Goal: Check status: Check status

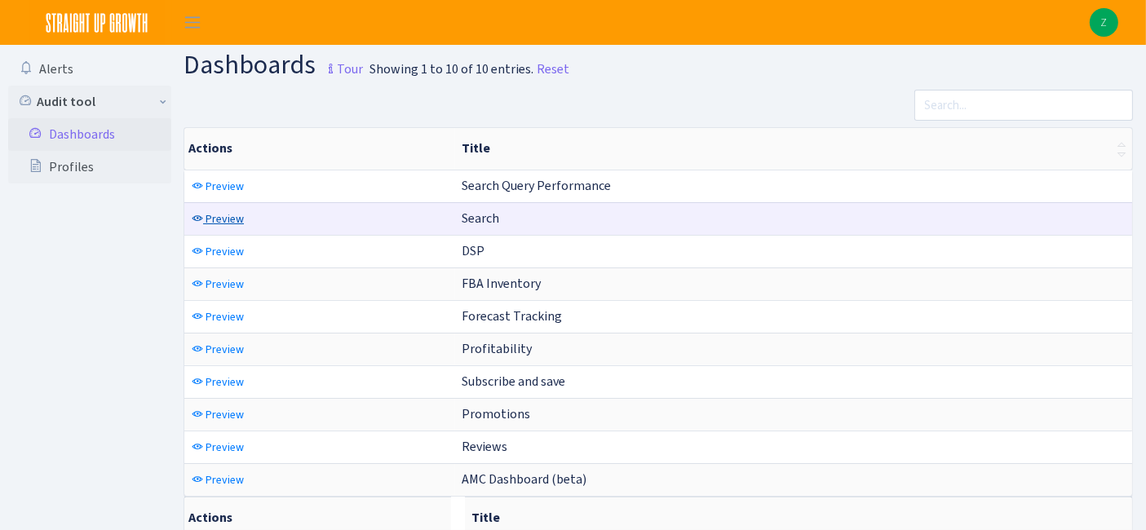
drag, startPoint x: 232, startPoint y: 217, endPoint x: 276, endPoint y: 221, distance: 43.4
click at [232, 217] on span "Preview" at bounding box center [224, 218] width 38 height 15
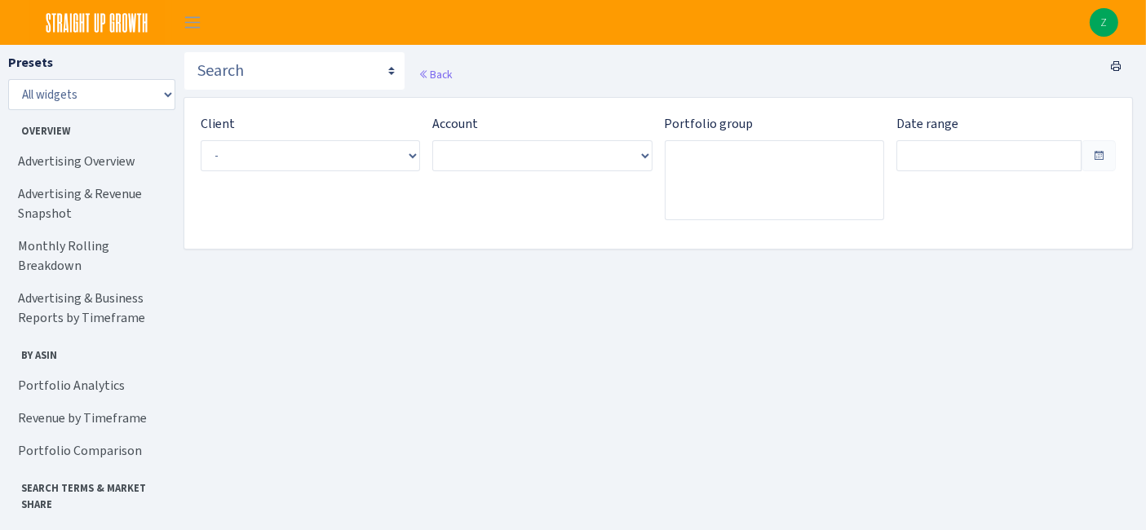
type input "[DATE] - [DATE]"
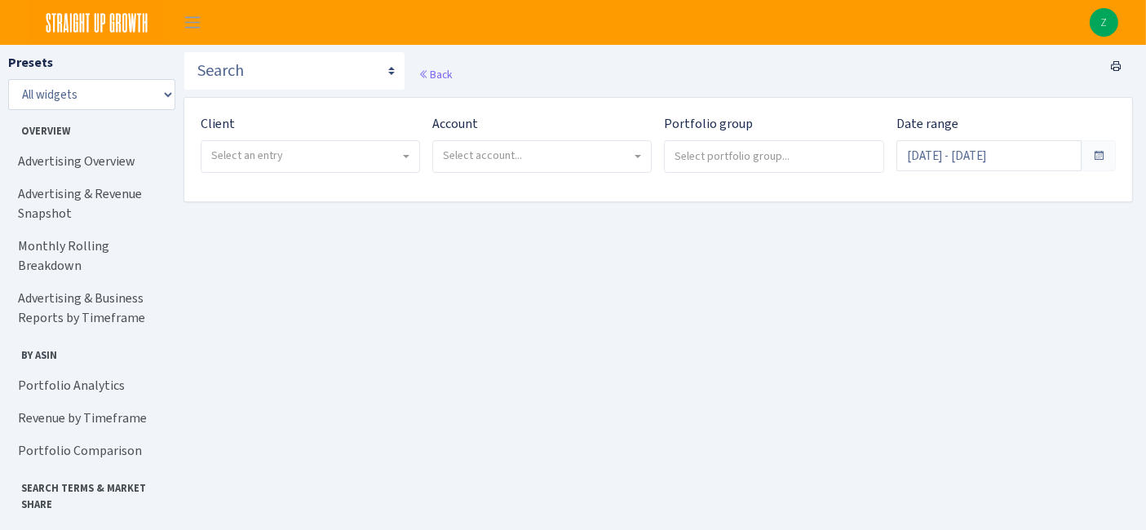
click at [303, 159] on span "Select an entry" at bounding box center [305, 156] width 188 height 16
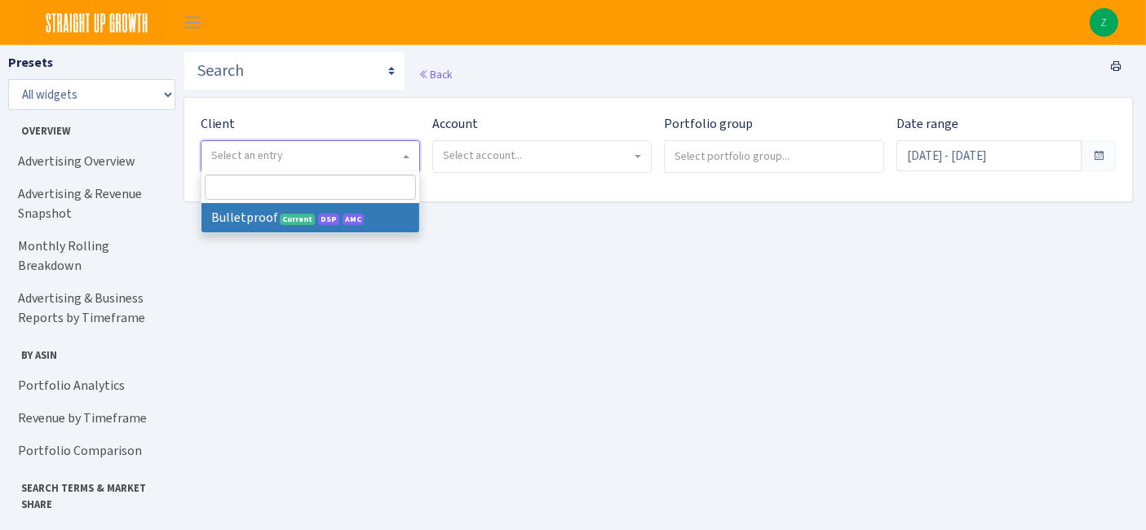
select select "409"
select select
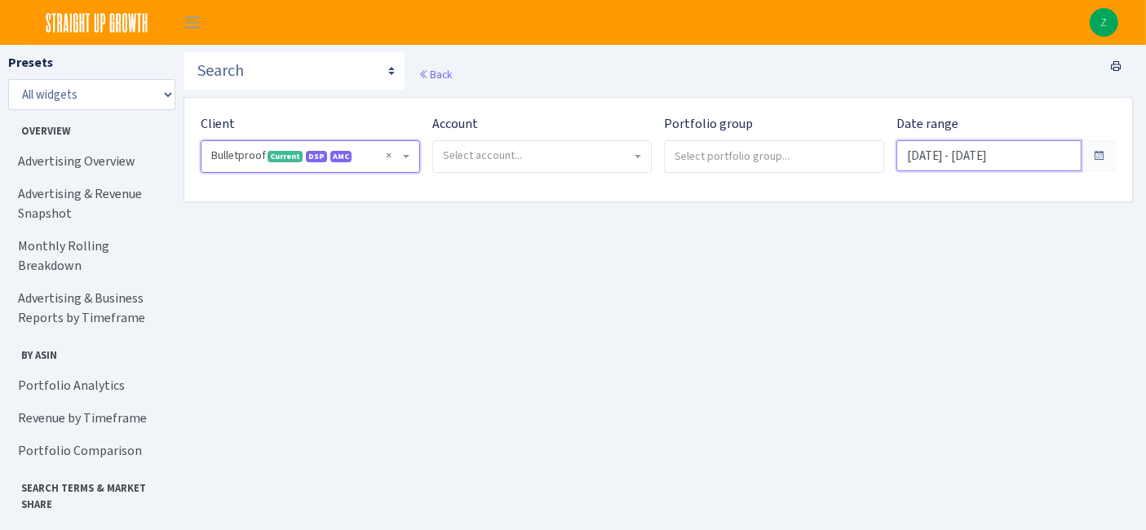
click at [969, 157] on input "Aug 28, 2025 - Sep 26, 2025" at bounding box center [988, 155] width 185 height 31
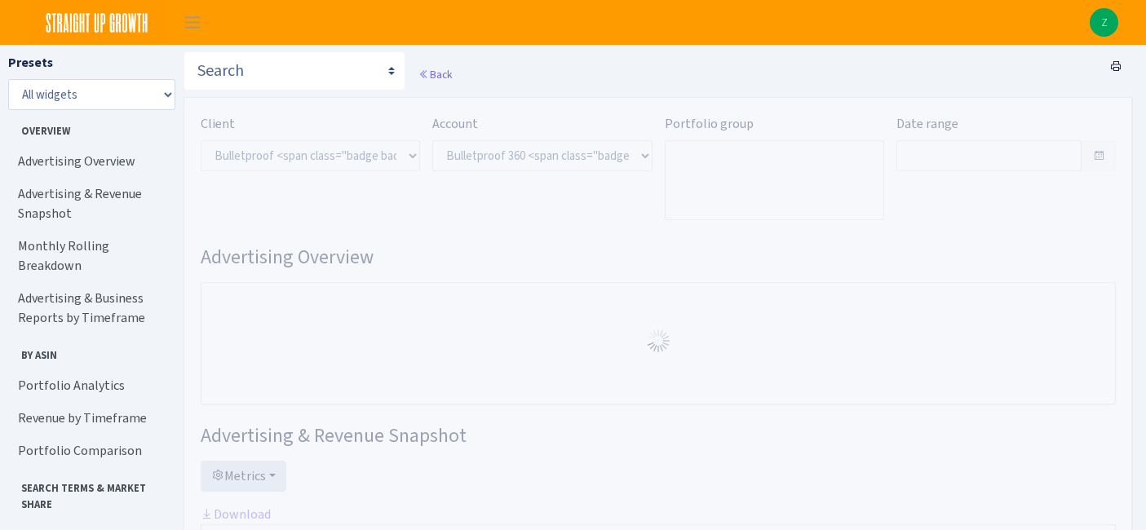
select select "3235730245795869"
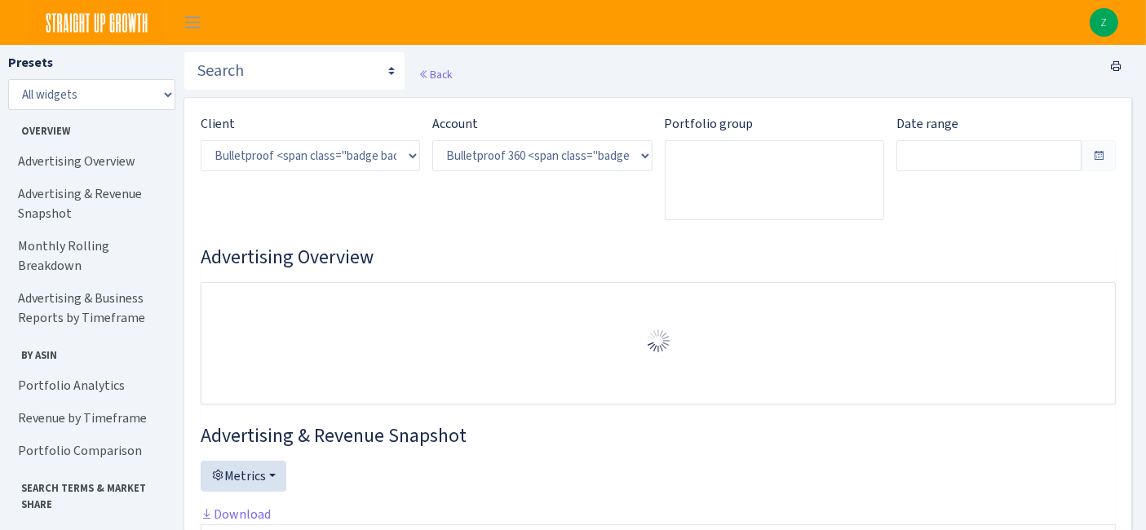
type input "Aug 31, 2025 - Sep 29, 2025"
type input "Aug 1, 2025 - Aug 30, 2025"
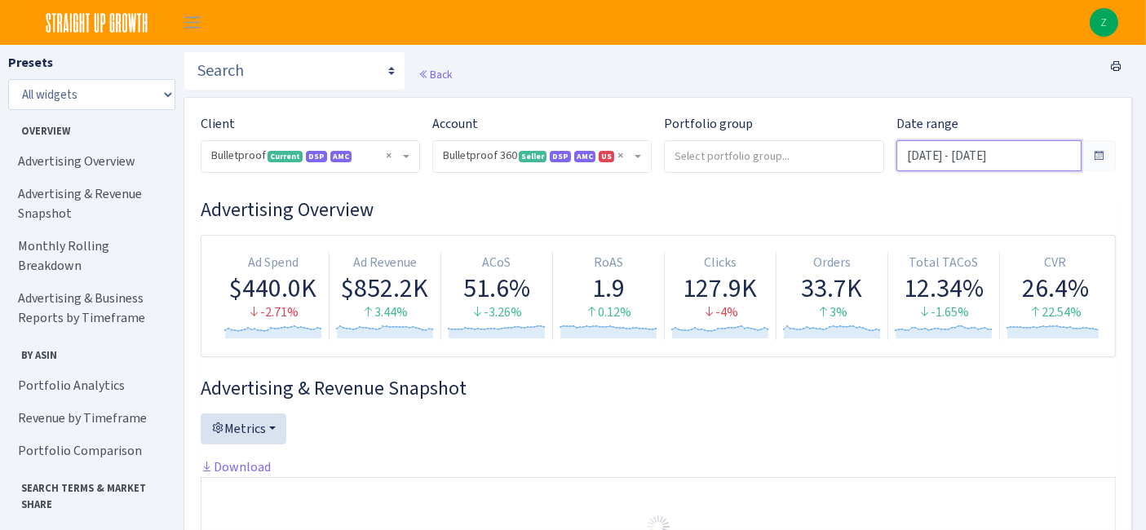
click at [978, 161] on input "Aug 31, 2025 - Sep 29, 2025" at bounding box center [988, 155] width 185 height 31
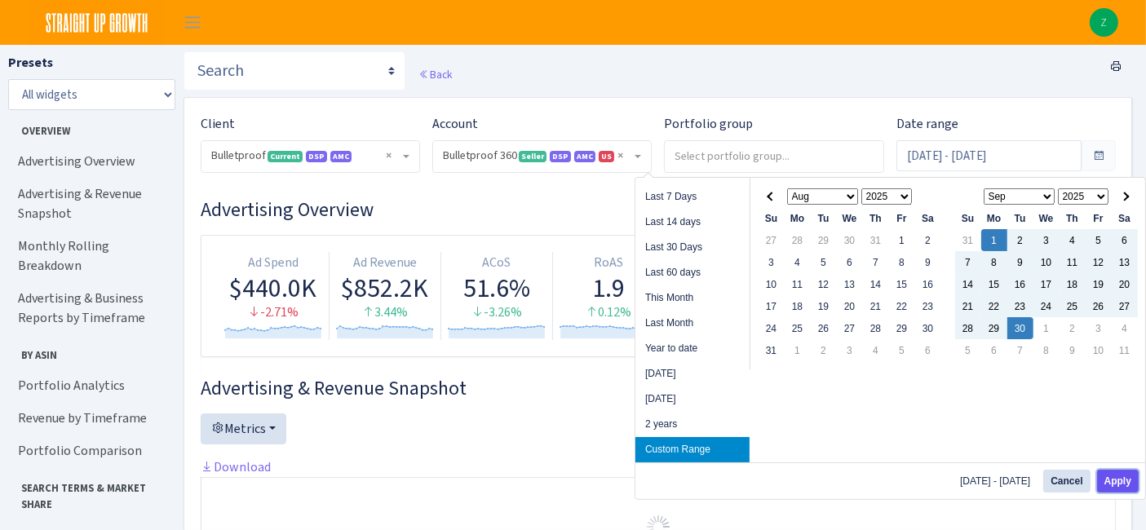
click at [1115, 475] on button "Apply" at bounding box center [1118, 481] width 42 height 23
type input "Sep 1, 2025 - Sep 30, 2025"
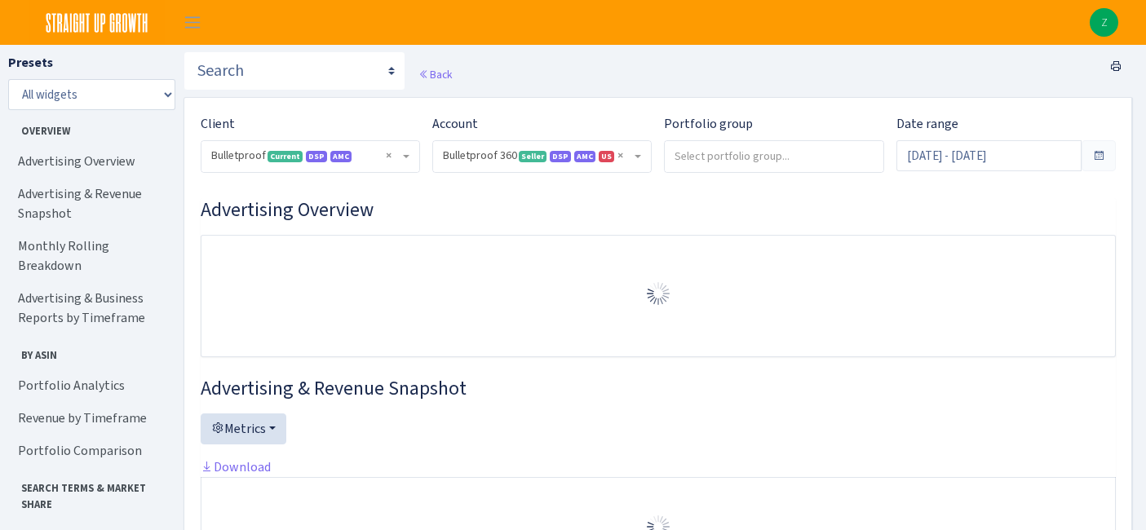
select select "3235730245795869"
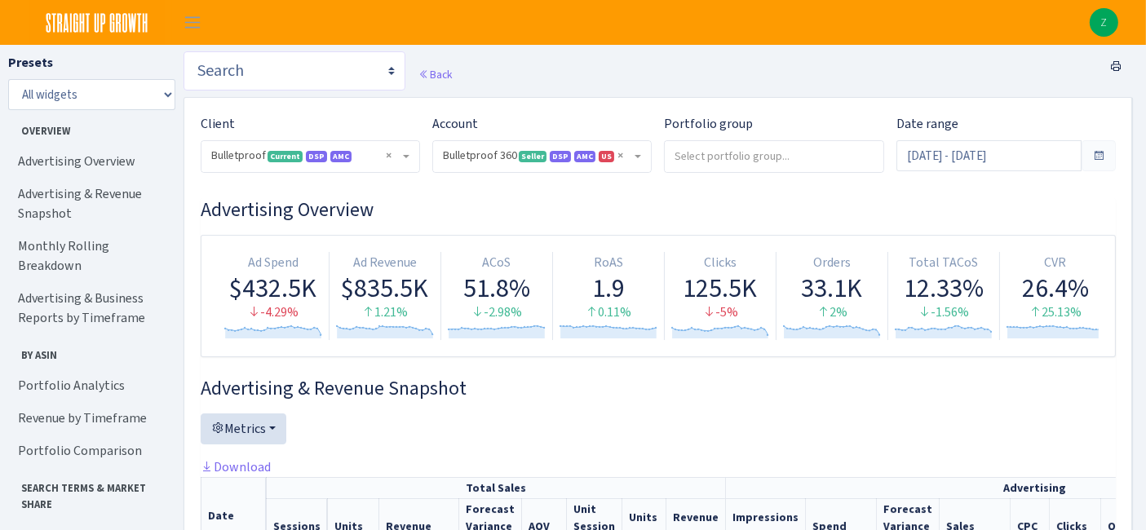
click at [323, 71] on select "Search Query Performance Search DSP FBA Inventory Forecast Tracking Profitabili…" at bounding box center [294, 70] width 222 height 39
select select "https://straightupgrowth.com/admin/dashboard/7/show"
click at [183, 51] on select "Search Query Performance Search DSP FBA Inventory Forecast Tracking Profitabili…" at bounding box center [294, 70] width 222 height 39
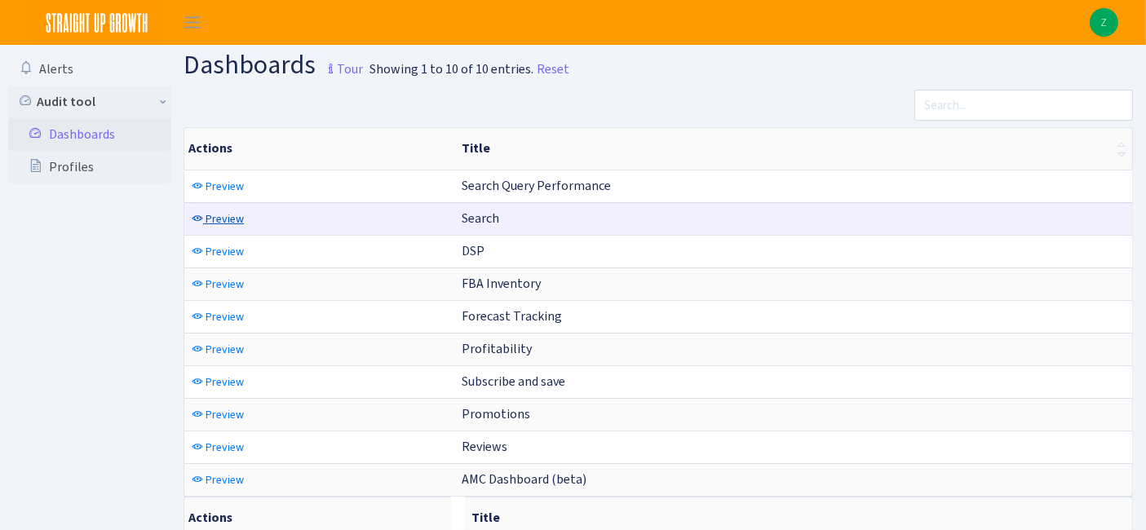
click at [227, 214] on span "Preview" at bounding box center [224, 218] width 38 height 15
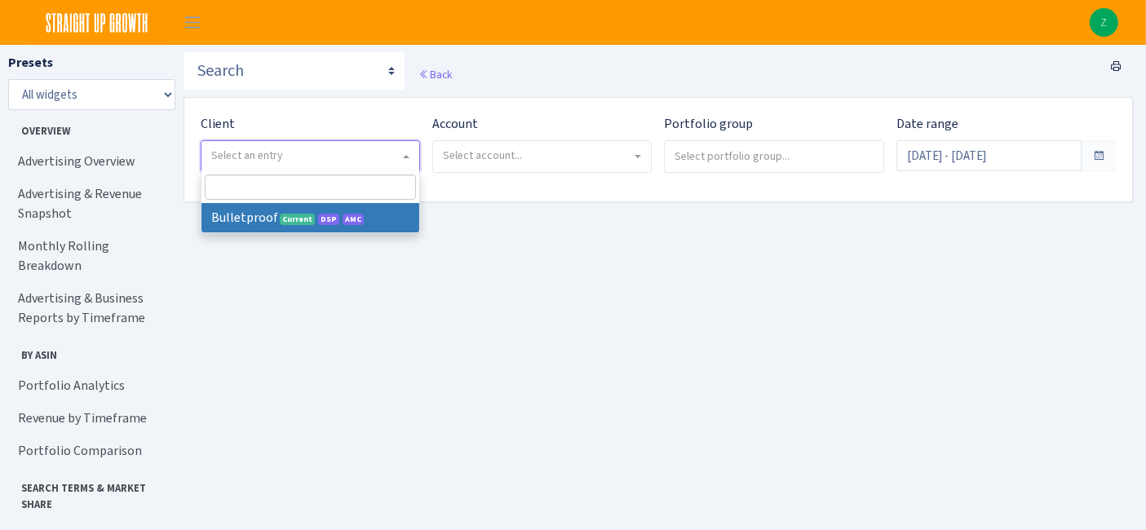
click at [351, 166] on span "Select an entry" at bounding box center [310, 156] width 218 height 31
select select "409"
select select
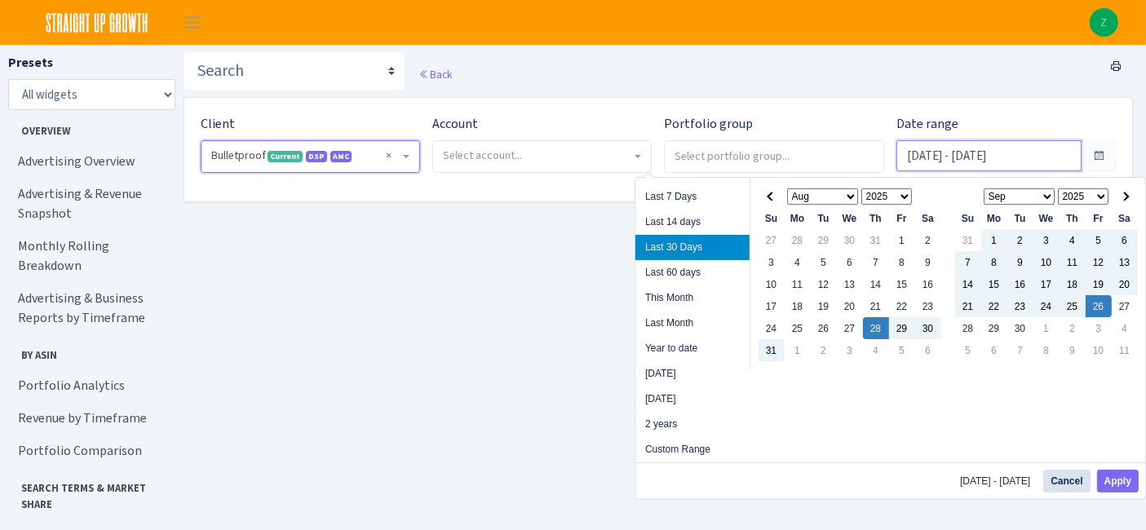
click at [977, 161] on input "Aug 28, 2025 - Sep 26, 2025" at bounding box center [988, 155] width 185 height 31
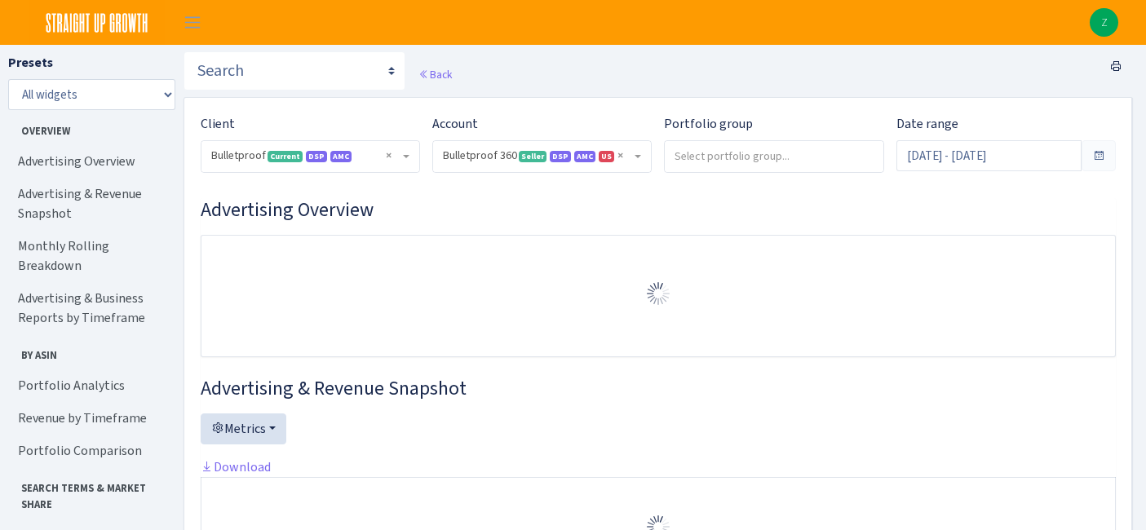
select select "3235730245795869"
click at [965, 160] on input "[DATE] - [DATE]" at bounding box center [988, 155] width 185 height 31
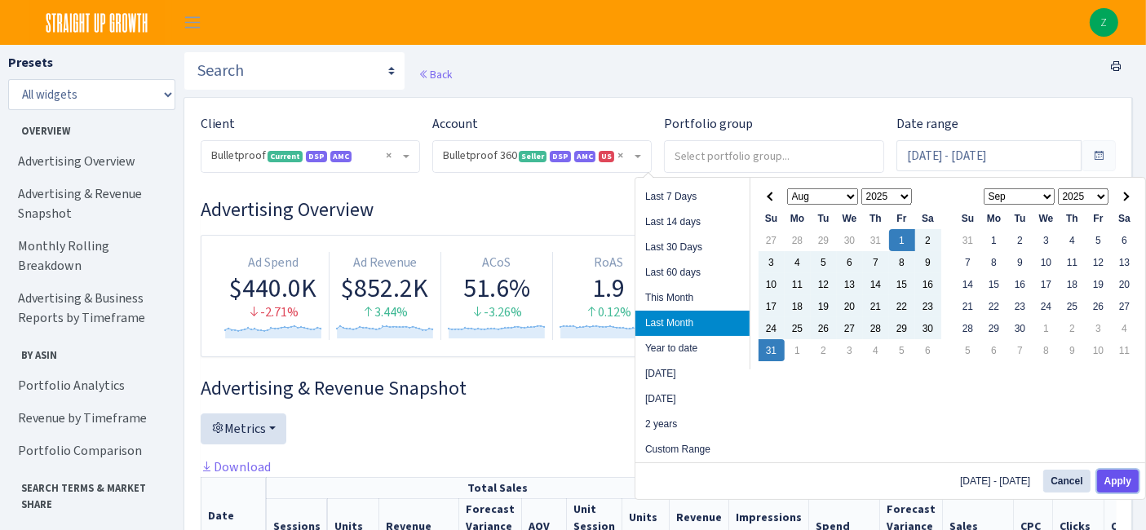
click at [1118, 480] on button "Apply" at bounding box center [1118, 481] width 42 height 23
type input "Aug 1, 2025 - Aug 31, 2025"
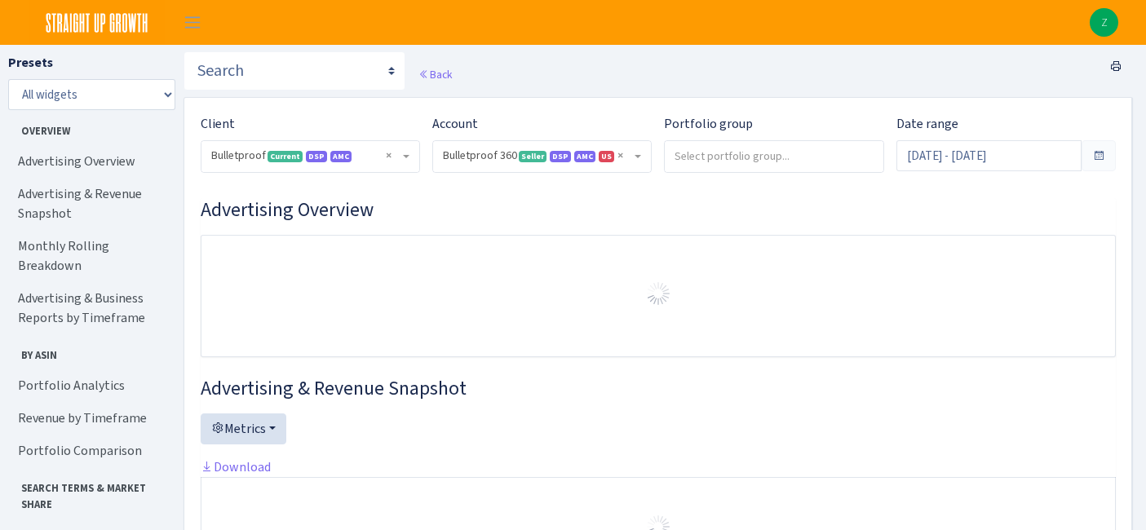
select select "3235730245795869"
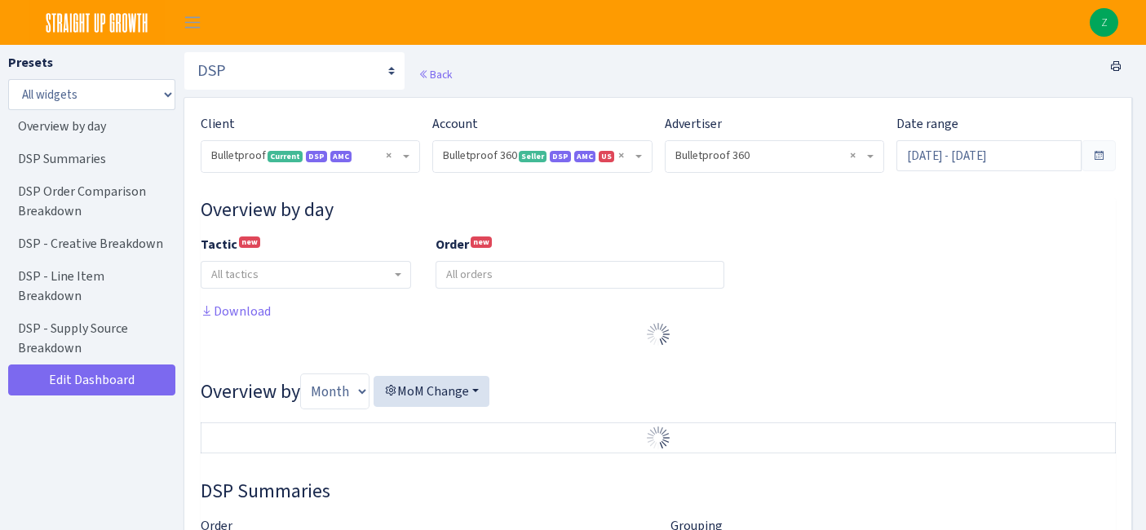
select select "3235730245795869"
select select "2888625790301"
select select
click at [966, 161] on input "[DATE] - [DATE]" at bounding box center [988, 155] width 185 height 31
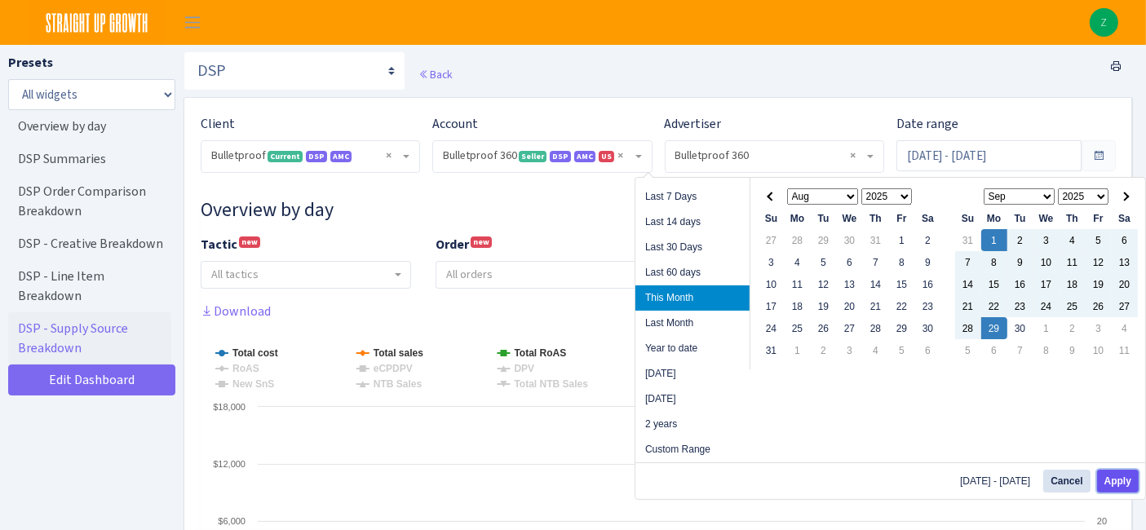
click at [1115, 475] on button "Apply" at bounding box center [1118, 481] width 42 height 23
type input "[DATE] - [DATE]"
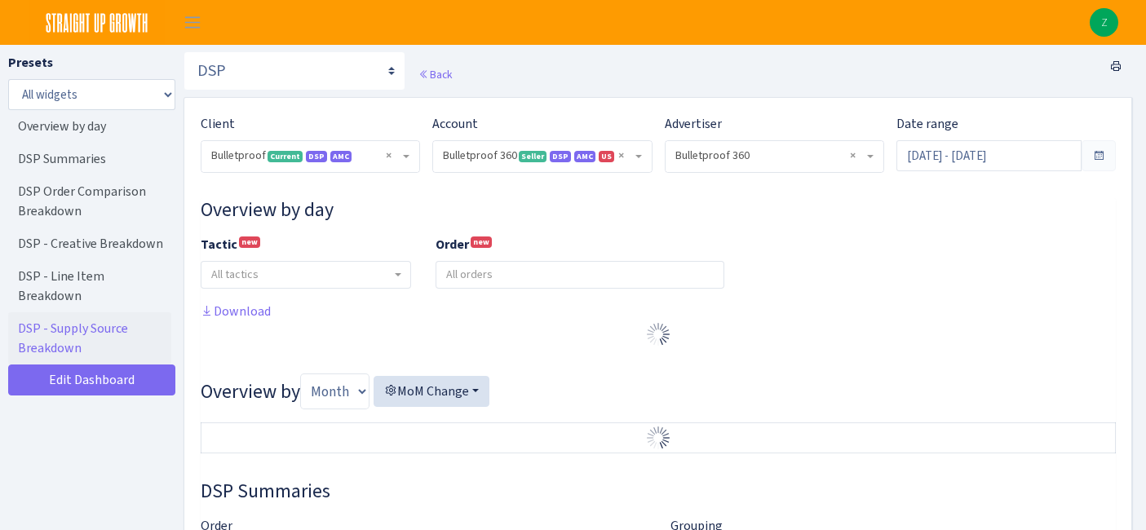
select select "3235730245795869"
select select "2888625790301"
select select
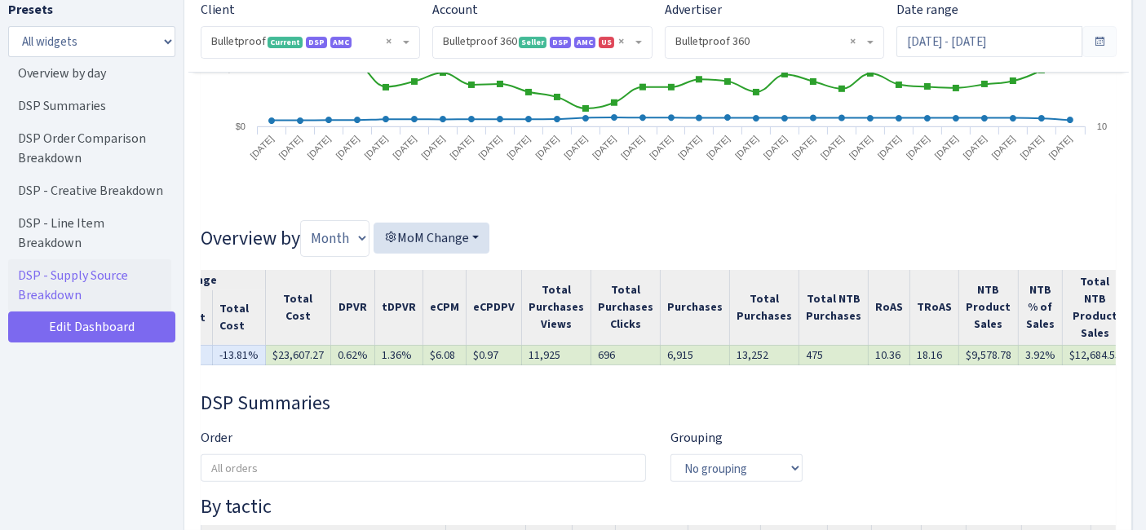
scroll to position [0, 483]
